Goal: Transaction & Acquisition: Purchase product/service

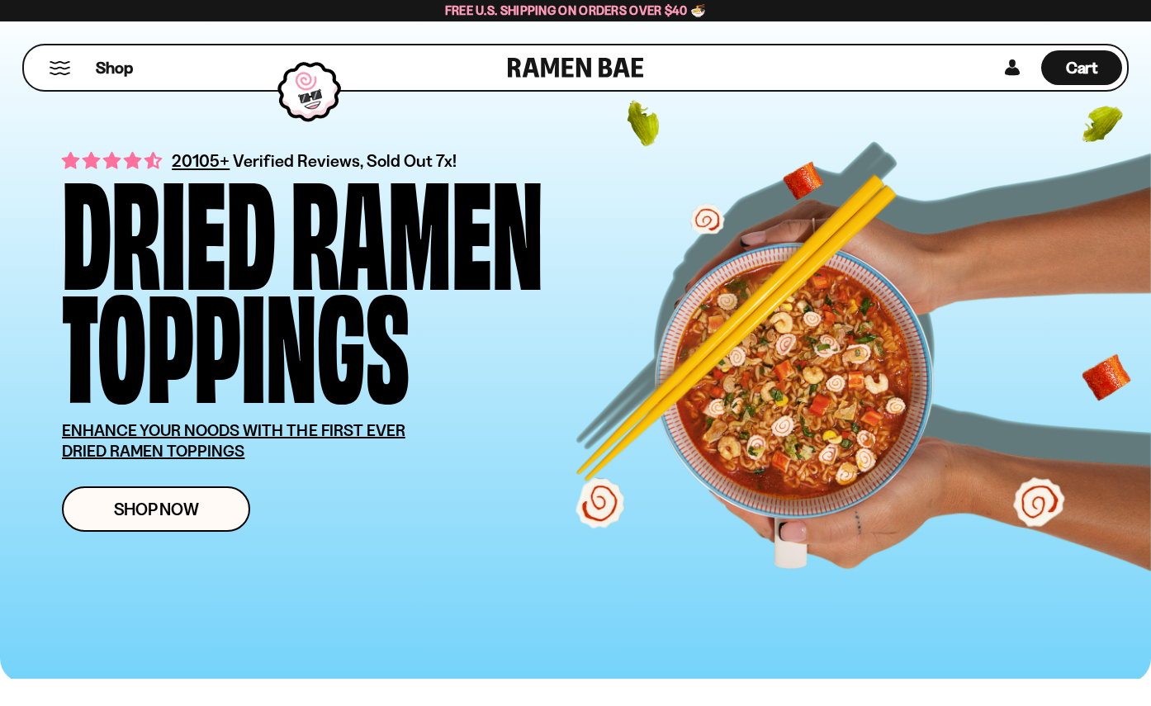
click at [162, 525] on link "Shop Now" at bounding box center [156, 508] width 188 height 45
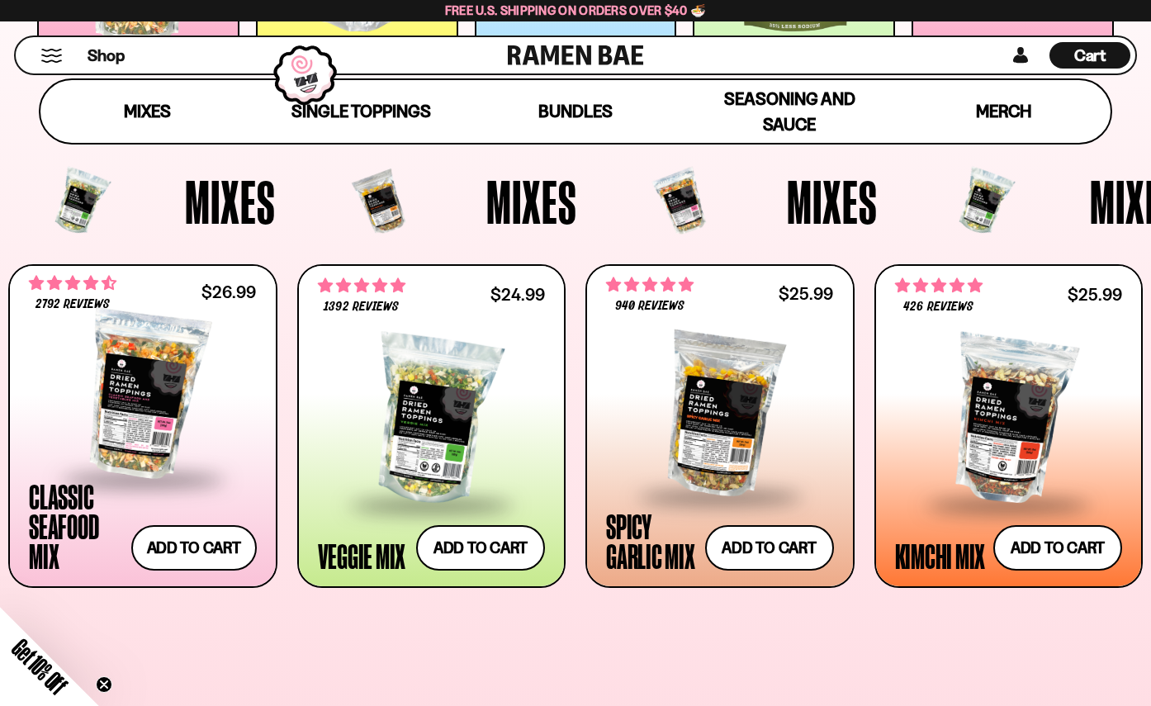
scroll to position [472, 0]
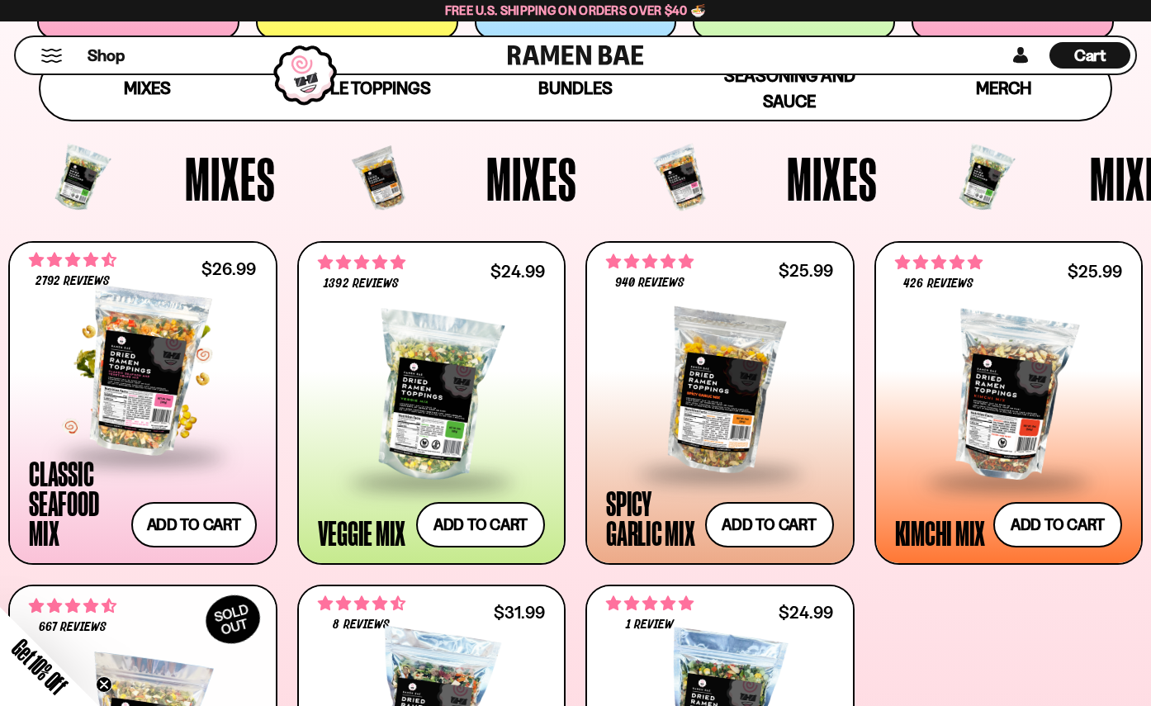
click at [141, 350] on div at bounding box center [143, 371] width 228 height 165
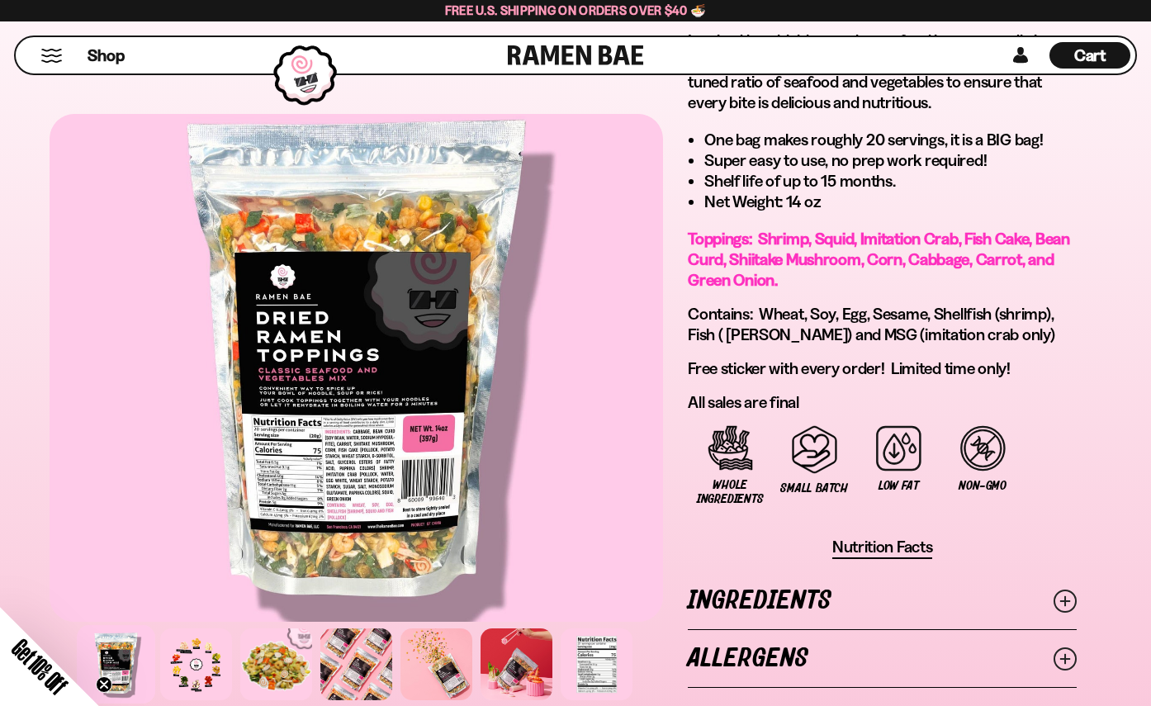
scroll to position [1197, 0]
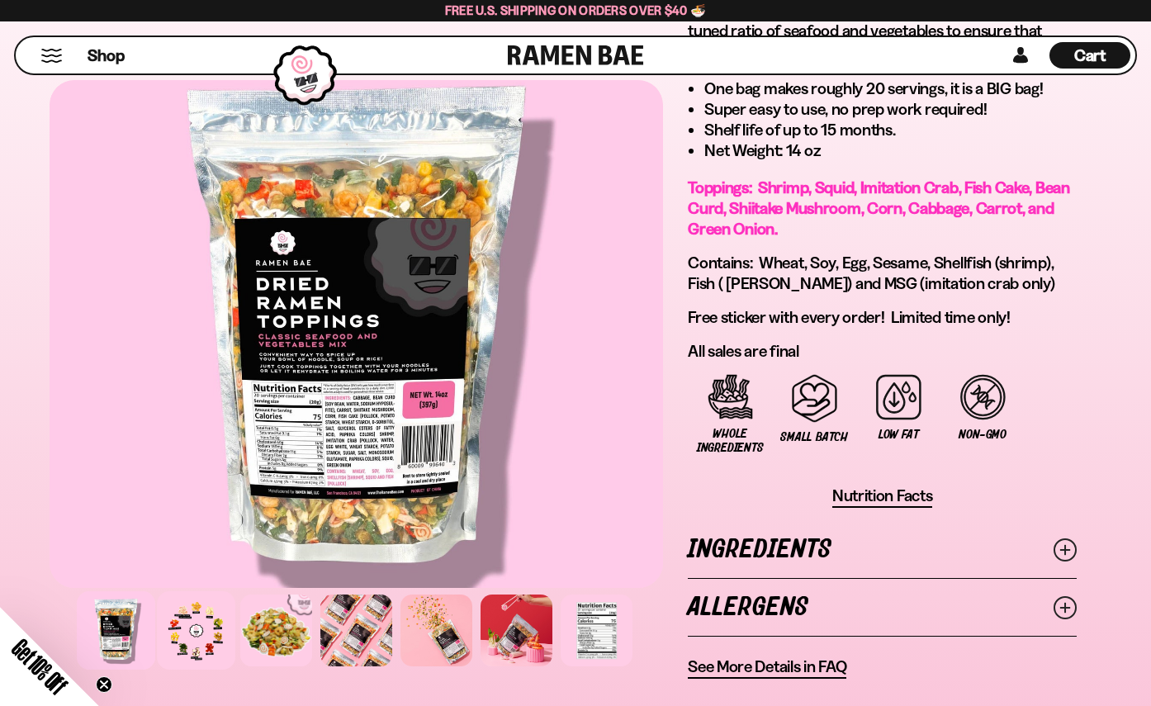
click at [198, 641] on div at bounding box center [196, 630] width 78 height 78
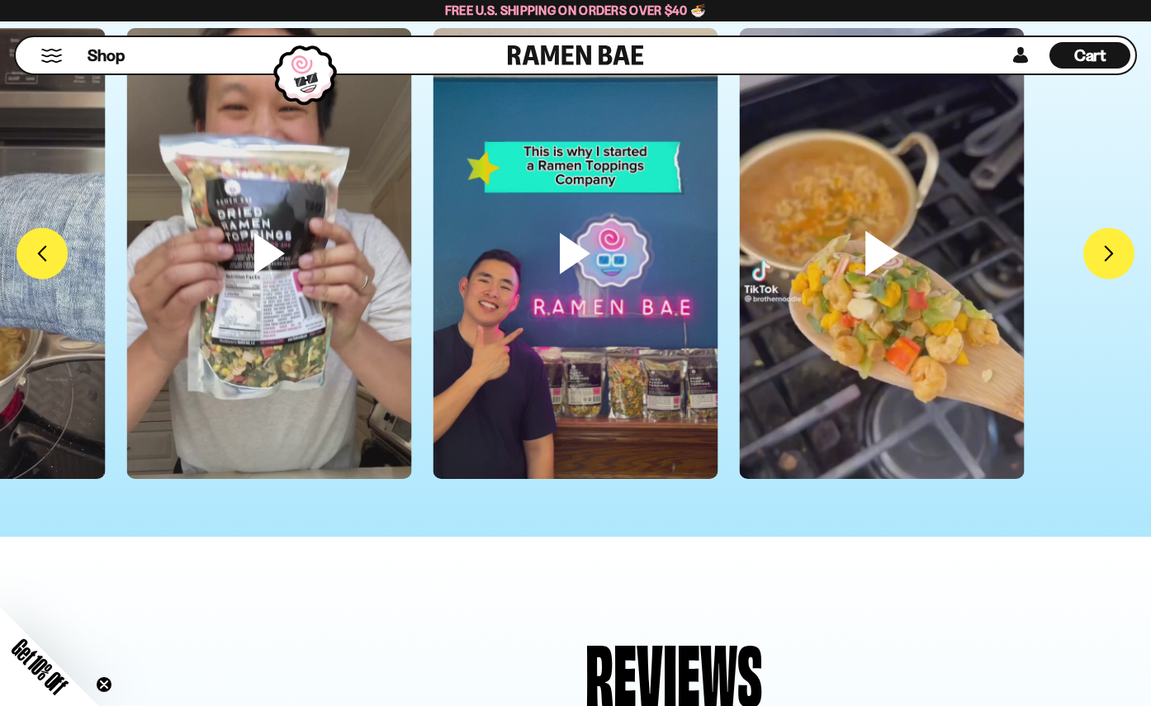
scroll to position [5383, 0]
